Goal: Find specific page/section: Find specific page/section

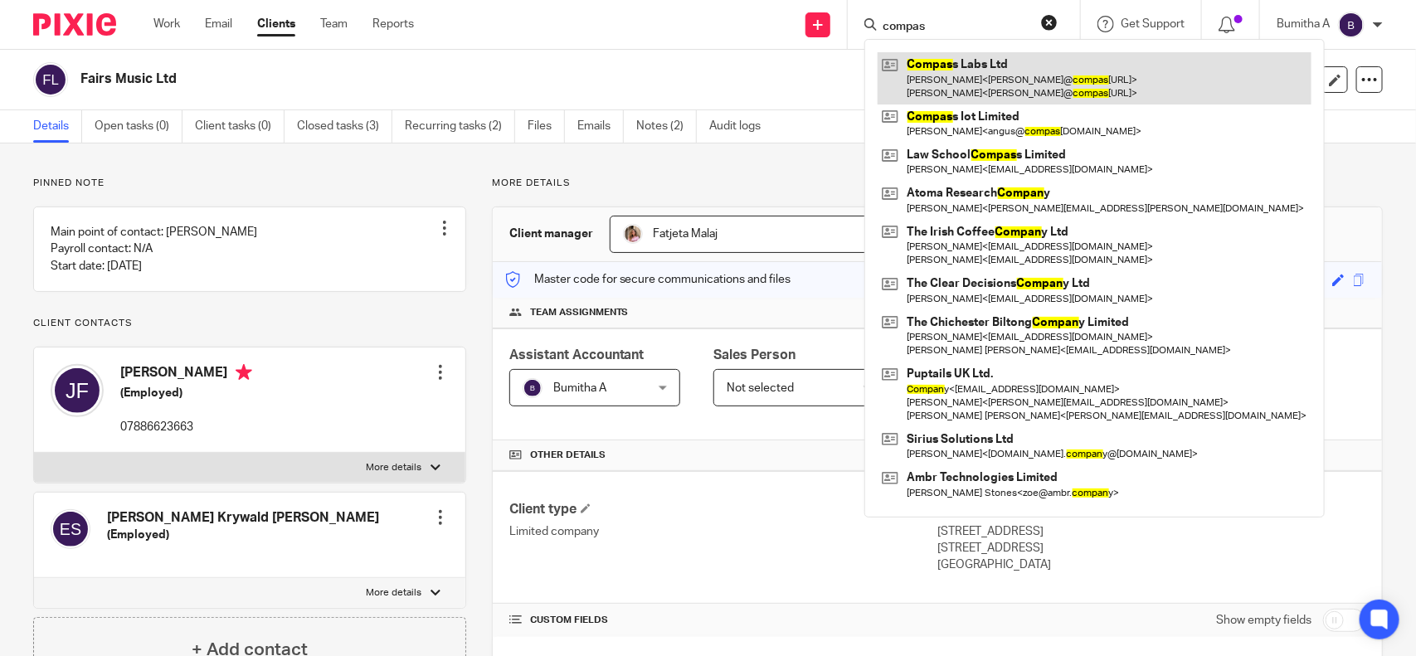
type input "compas"
click at [927, 80] on link at bounding box center [1095, 77] width 434 height 51
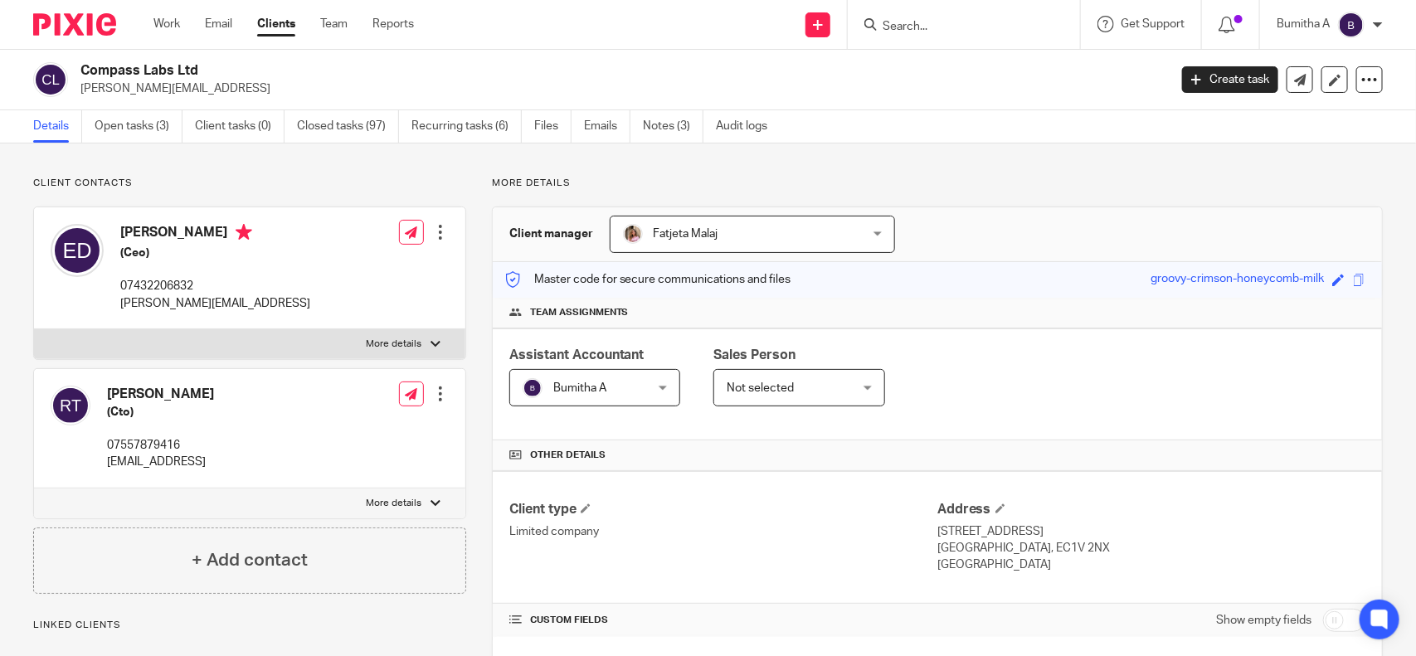
scroll to position [311, 0]
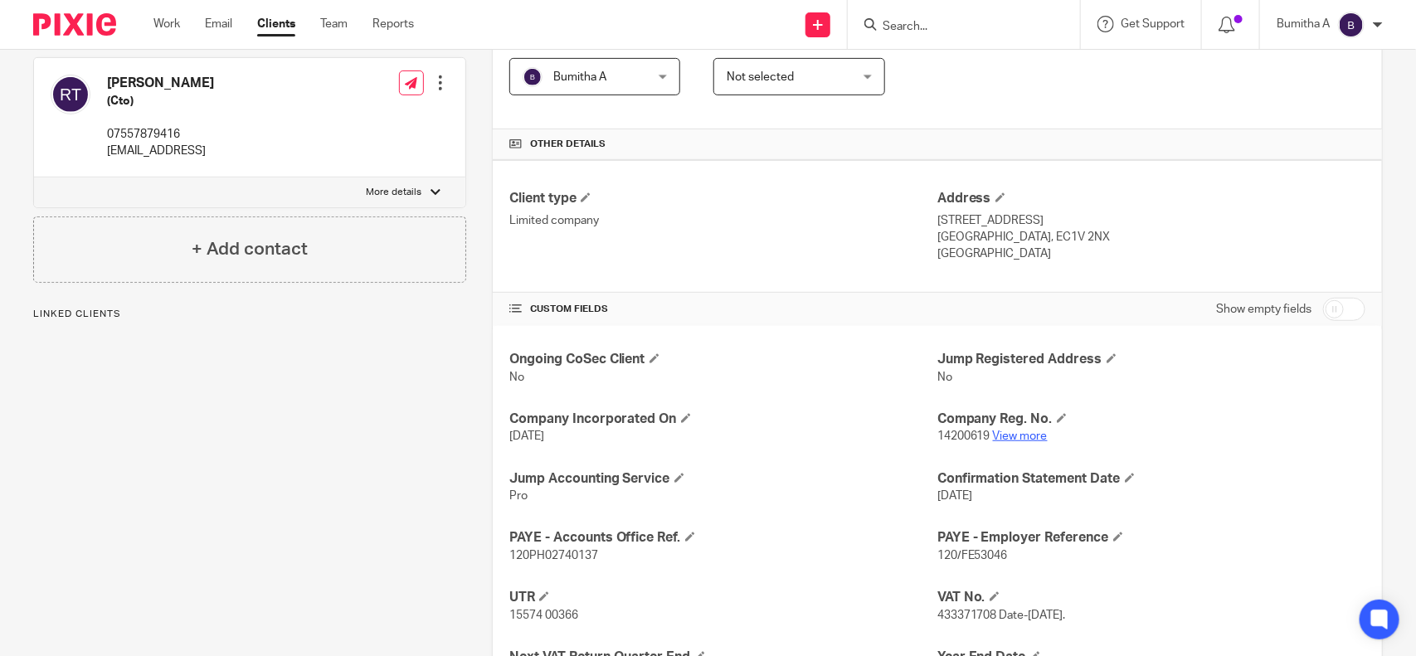
click at [1023, 435] on link "View more" at bounding box center [1020, 436] width 55 height 12
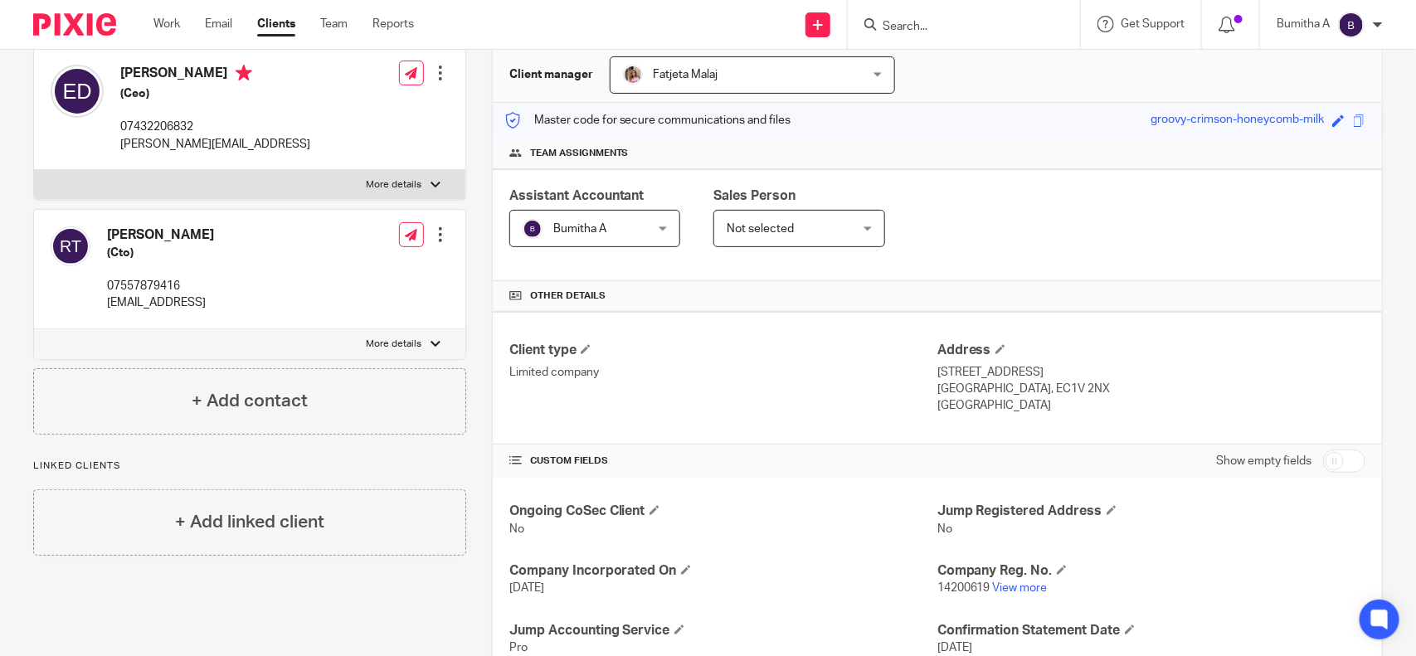
scroll to position [0, 0]
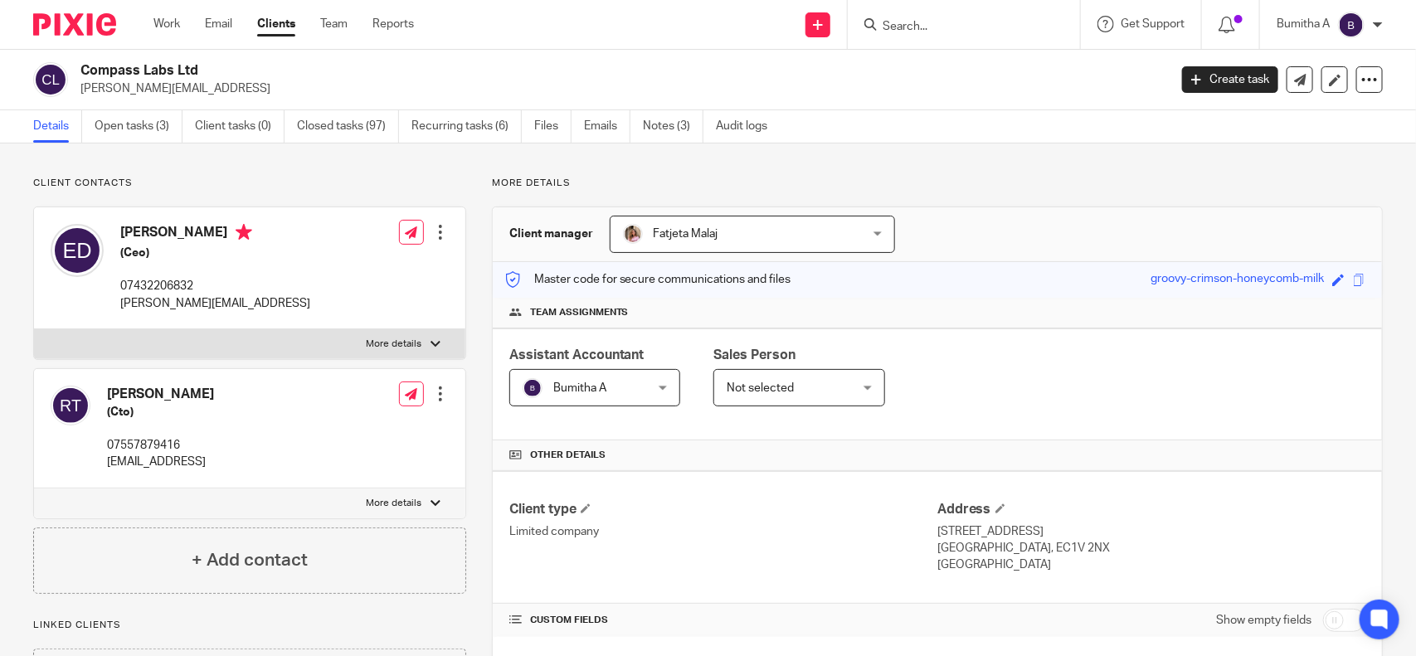
click at [877, 23] on div at bounding box center [960, 24] width 193 height 21
click at [930, 20] on input "Search" at bounding box center [955, 27] width 149 height 15
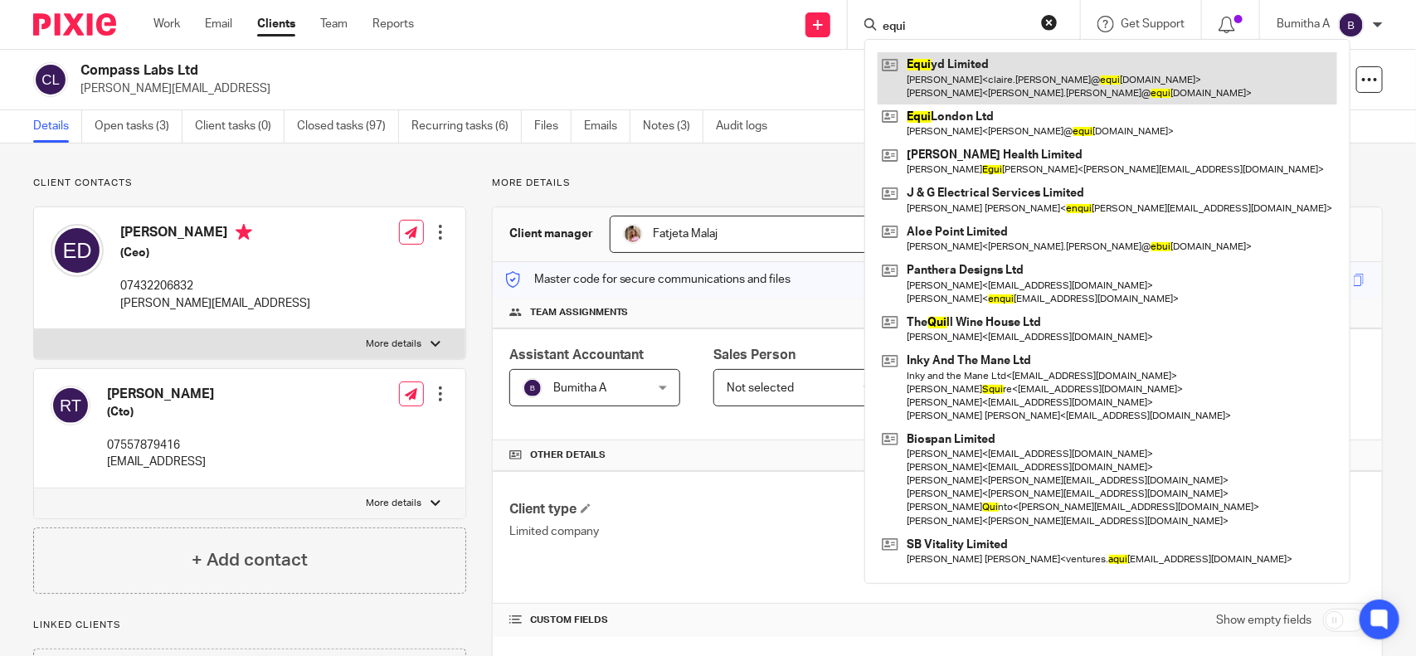
type input "equi"
click at [1001, 60] on link at bounding box center [1108, 77] width 460 height 51
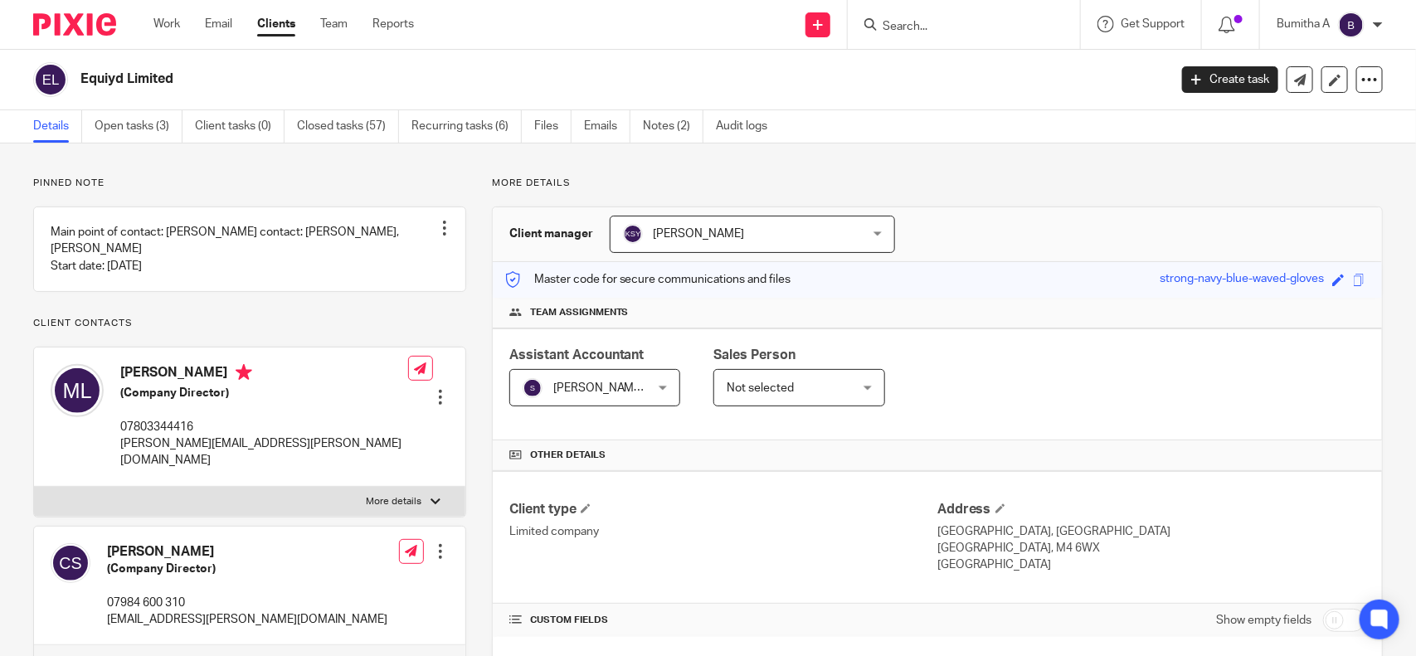
scroll to position [415, 0]
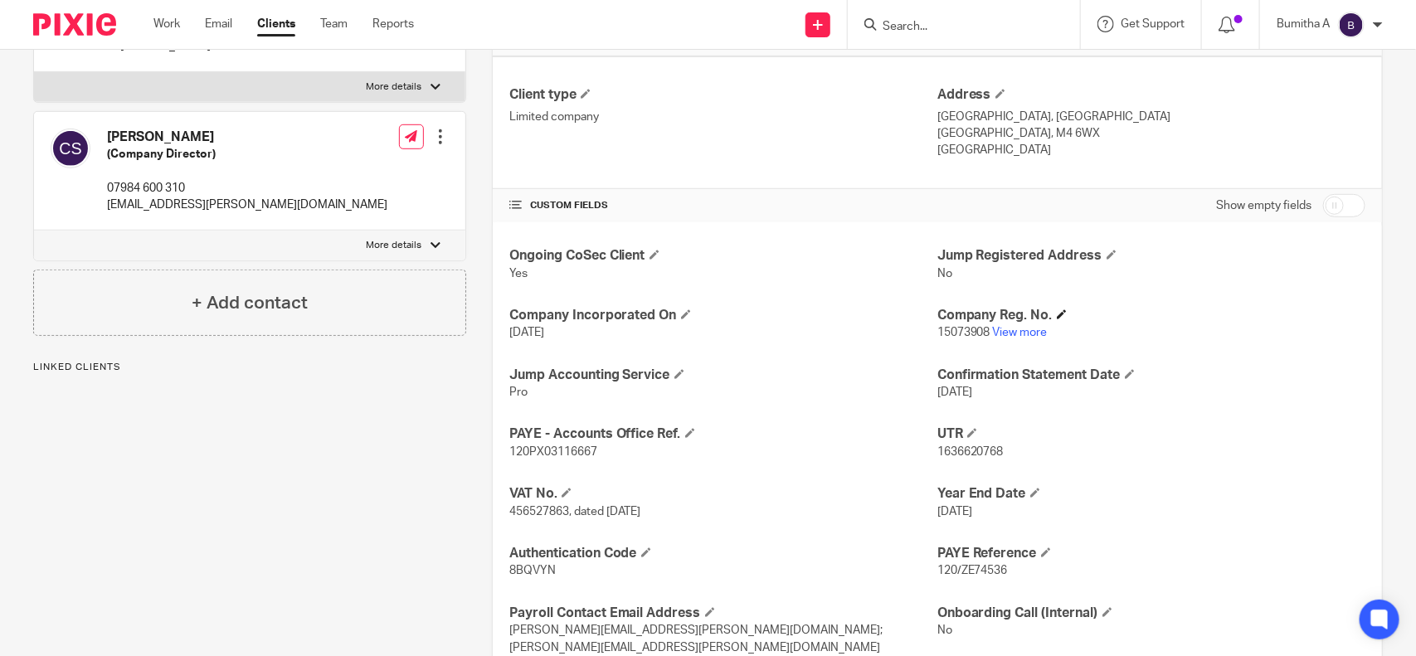
click at [1014, 319] on h4 "Company Reg. No." at bounding box center [1151, 315] width 428 height 17
click at [1013, 332] on link "View more" at bounding box center [1020, 333] width 55 height 12
